Goal: Check status: Check status

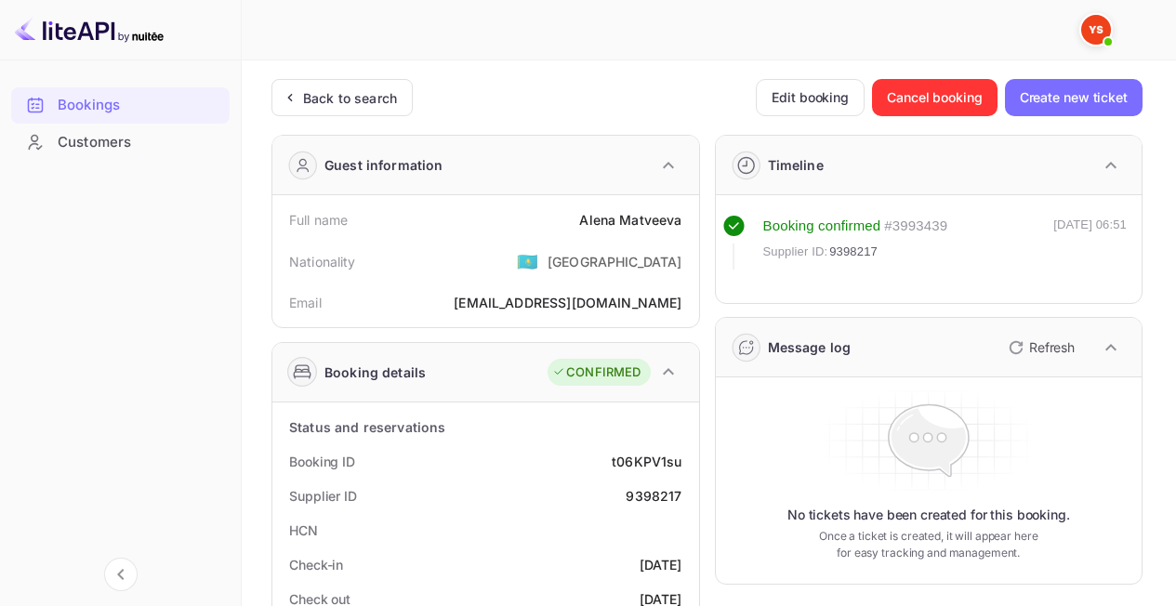
click at [372, 99] on div "Back to search" at bounding box center [350, 98] width 94 height 20
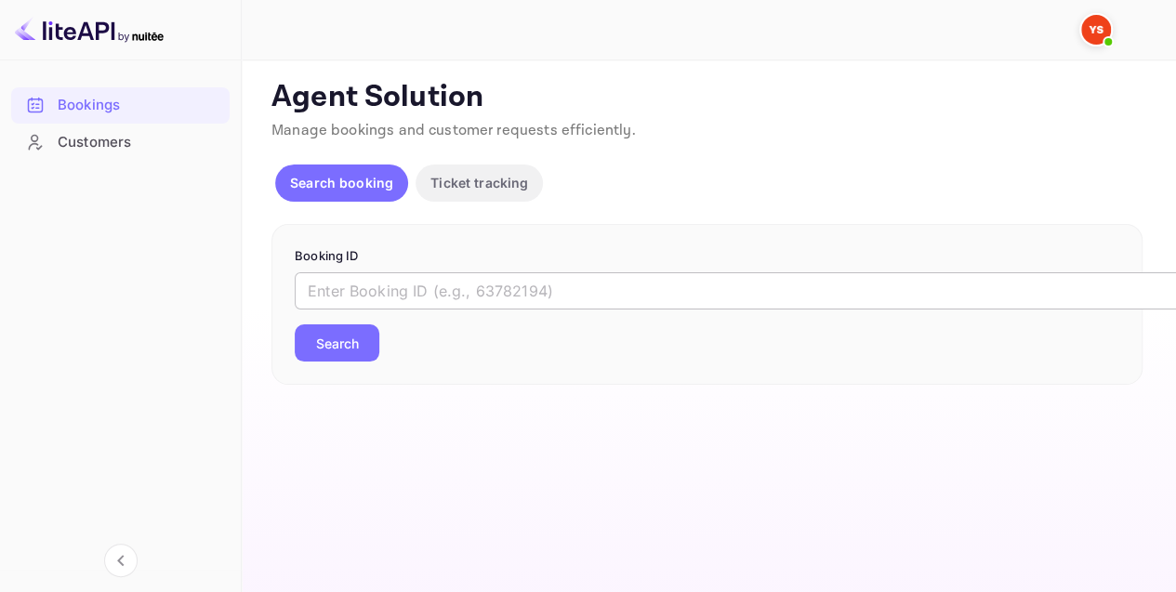
click at [519, 275] on input "text" at bounding box center [760, 290] width 930 height 37
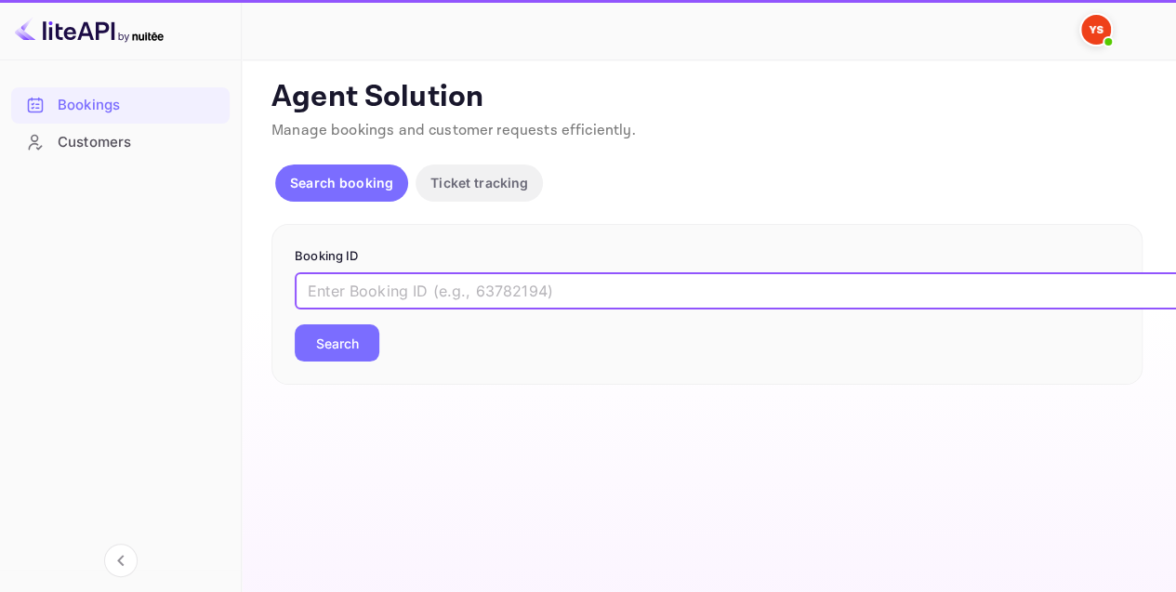
paste input "9043504"
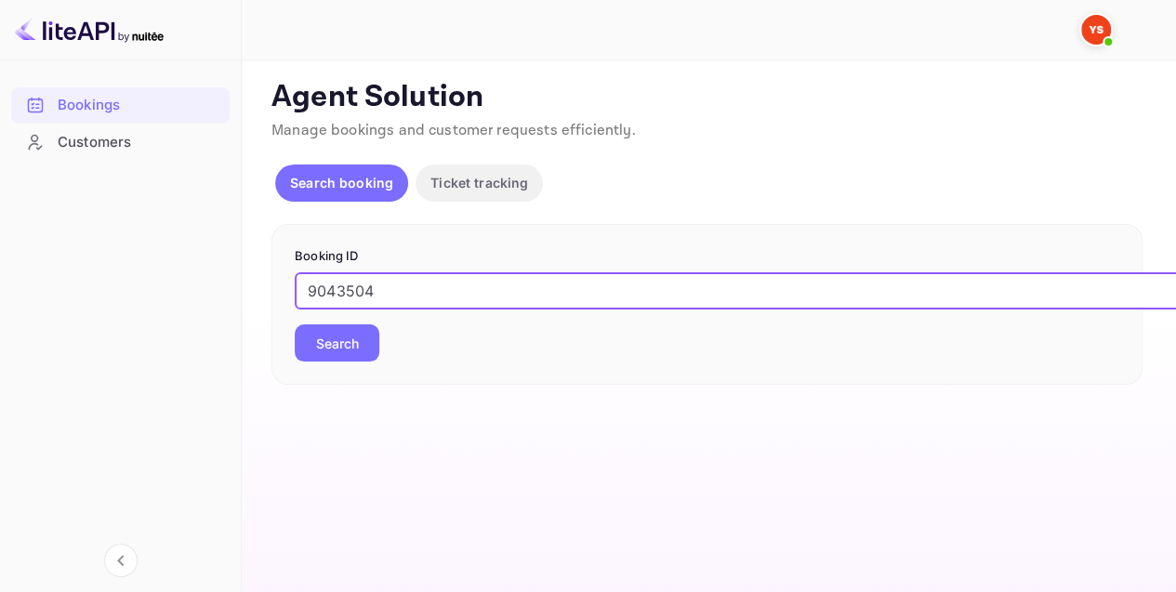
type input "9043504"
click at [346, 338] on button "Search" at bounding box center [337, 342] width 85 height 37
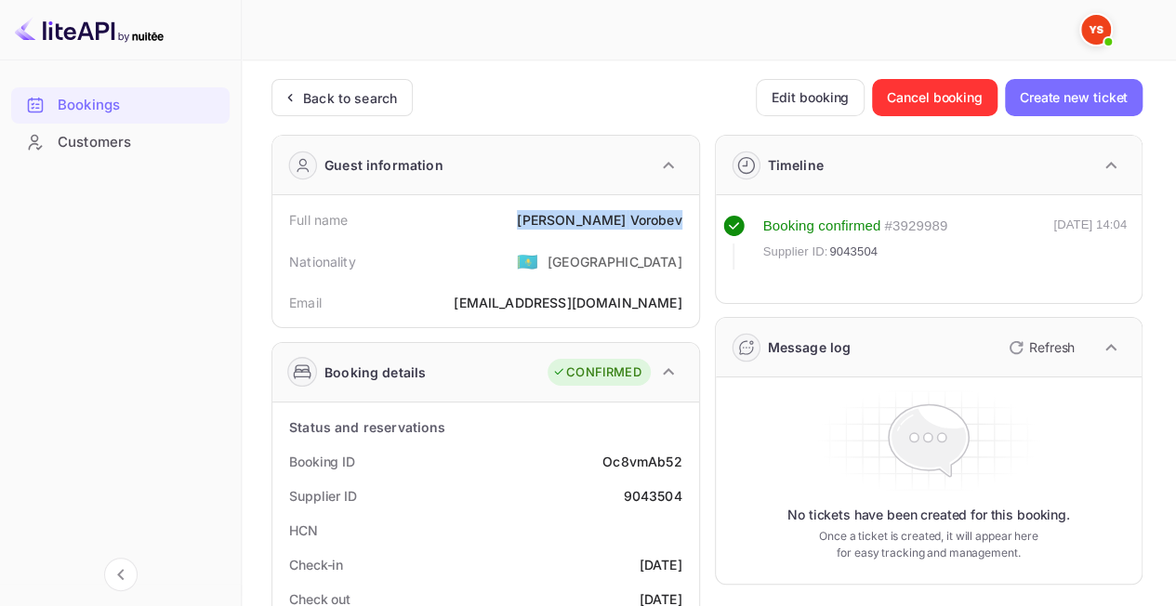
drag, startPoint x: 682, startPoint y: 221, endPoint x: 582, endPoint y: 217, distance: 100.5
click at [582, 217] on div "Full name [PERSON_NAME]" at bounding box center [486, 220] width 412 height 34
copy div "[PERSON_NAME]"
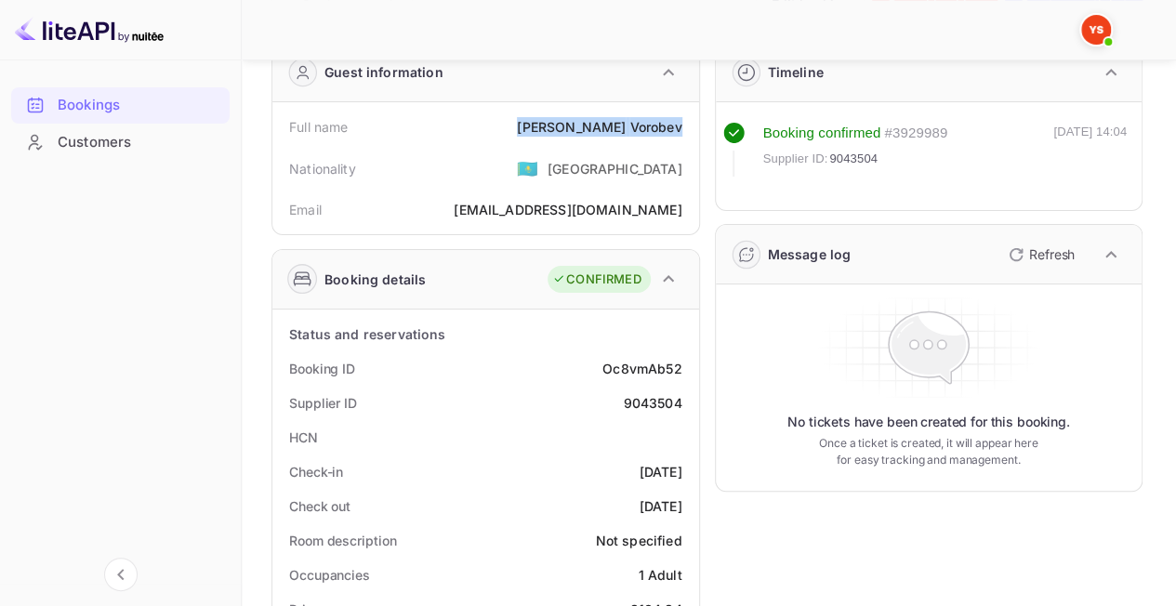
scroll to position [372, 0]
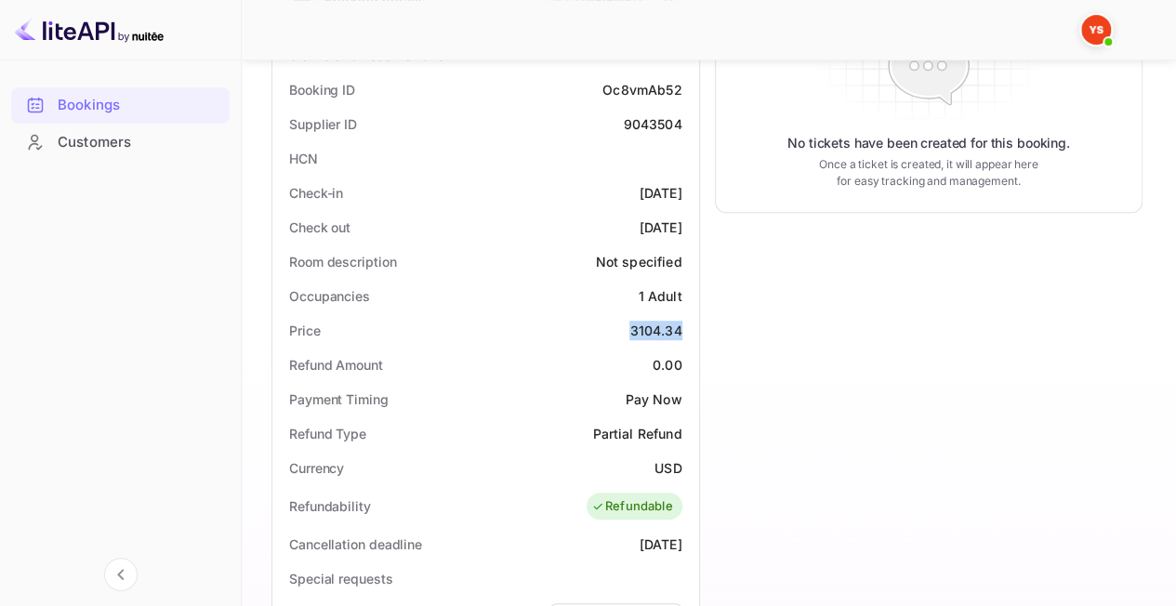
drag, startPoint x: 688, startPoint y: 326, endPoint x: 629, endPoint y: 325, distance: 58.6
click at [629, 325] on div "Price 3104.34" at bounding box center [486, 330] width 412 height 34
copy div "3104.34"
